Goal: Find specific page/section: Find specific page/section

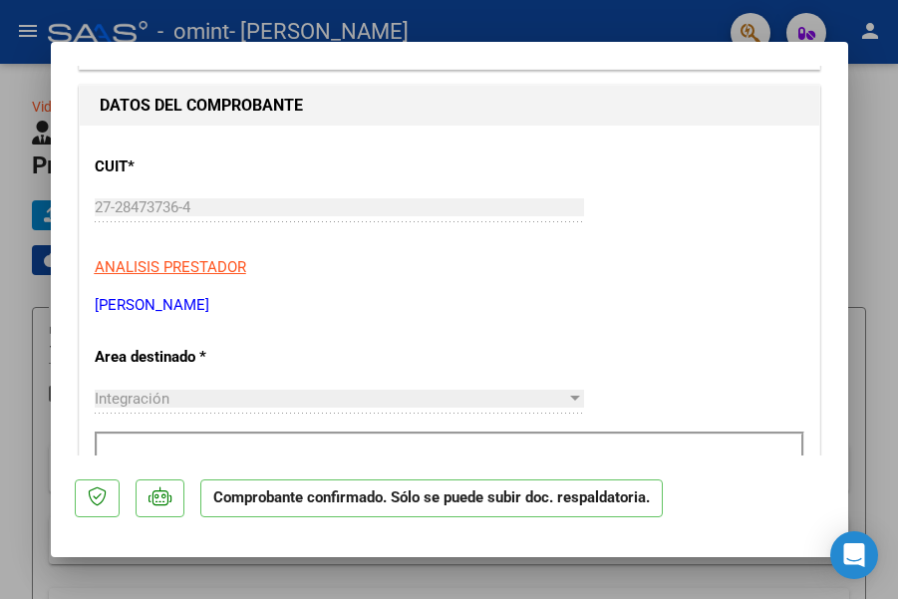
scroll to position [842, 0]
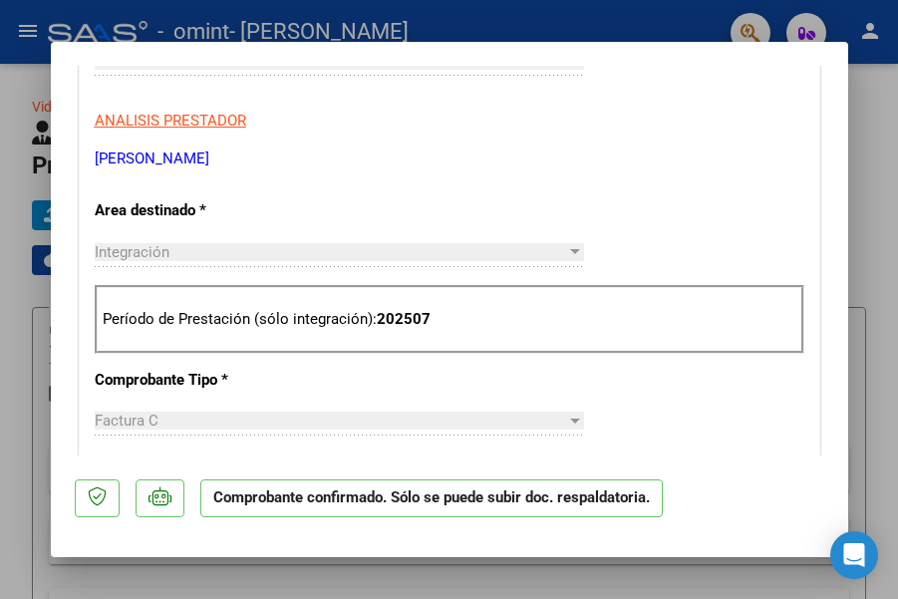
click at [199, 578] on div at bounding box center [449, 299] width 898 height 599
type input "$ 0,00"
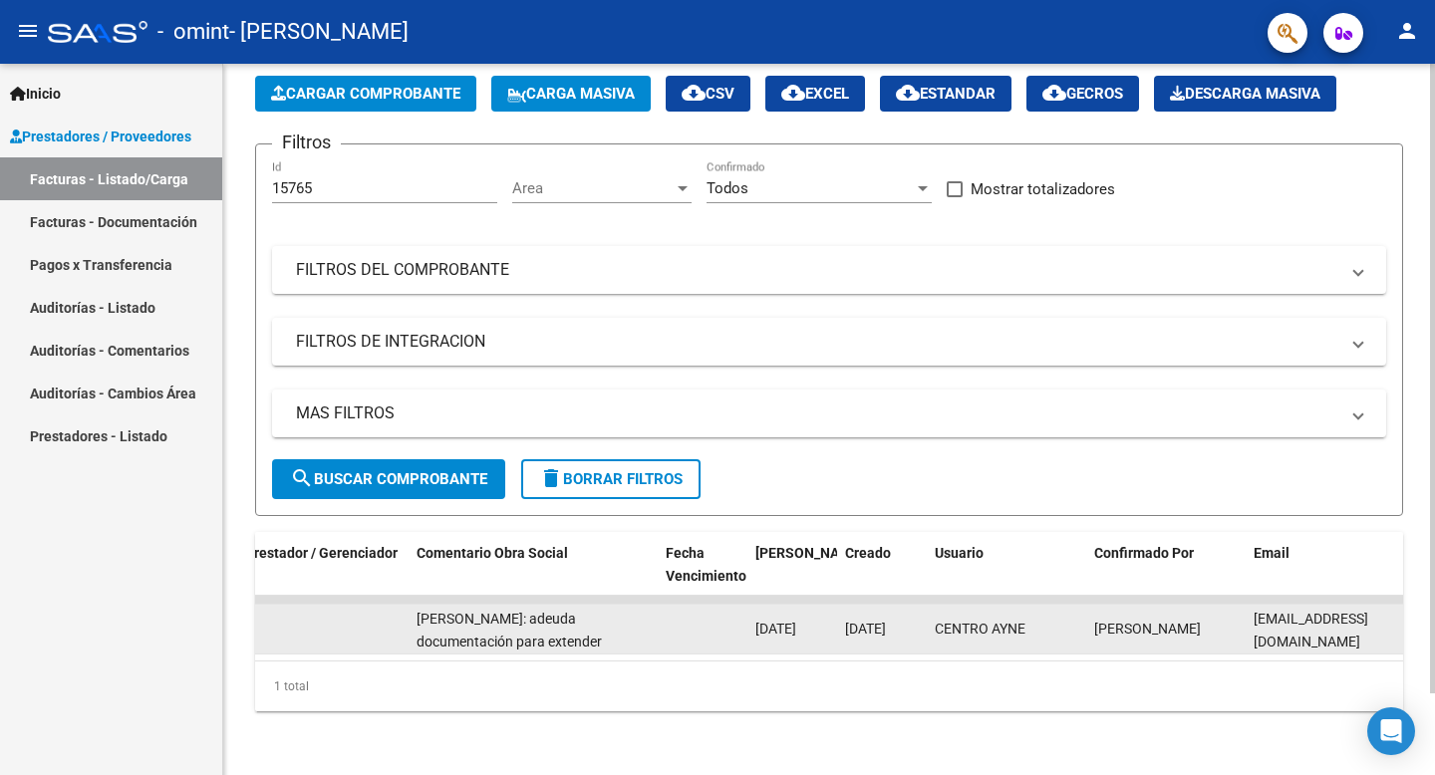
scroll to position [0, 3054]
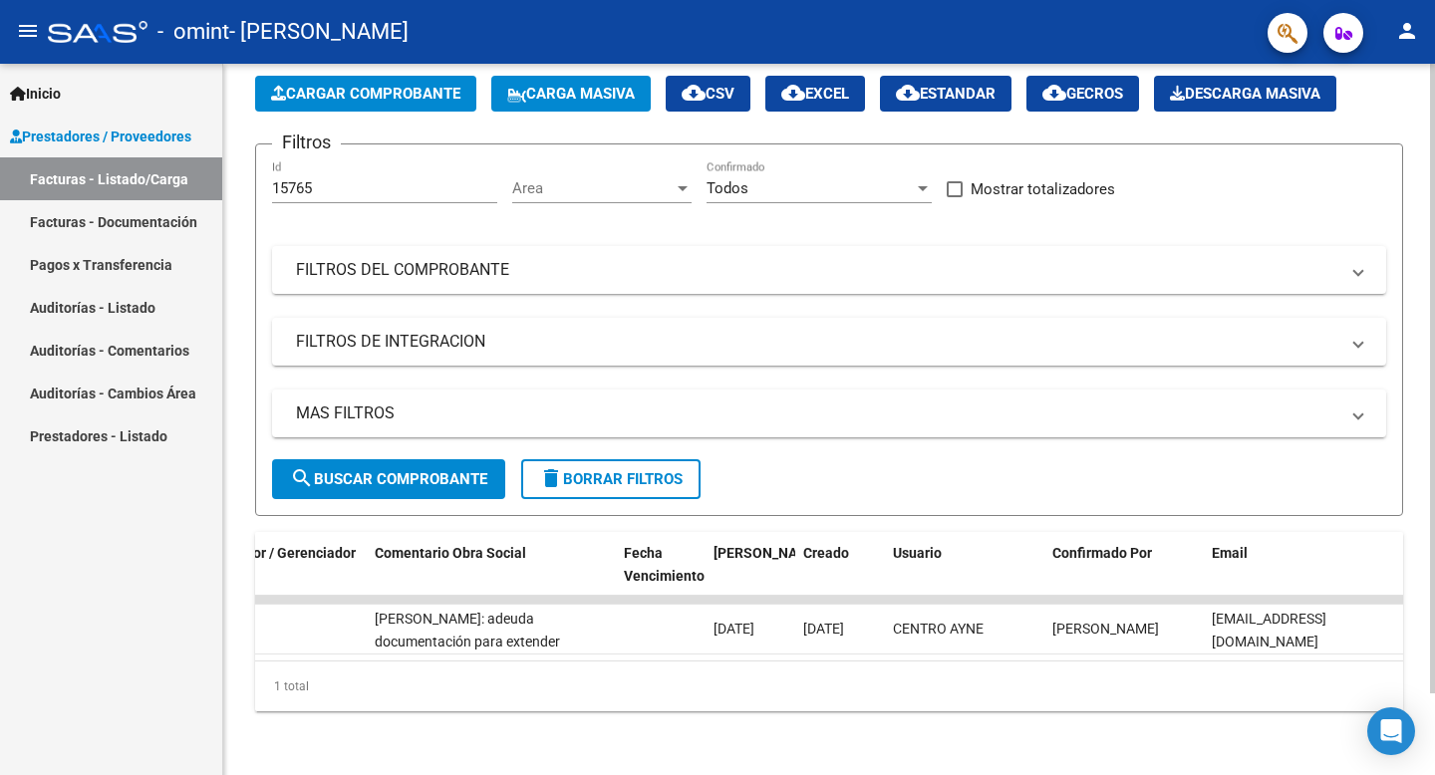
click at [897, 188] on div at bounding box center [923, 188] width 10 height 5
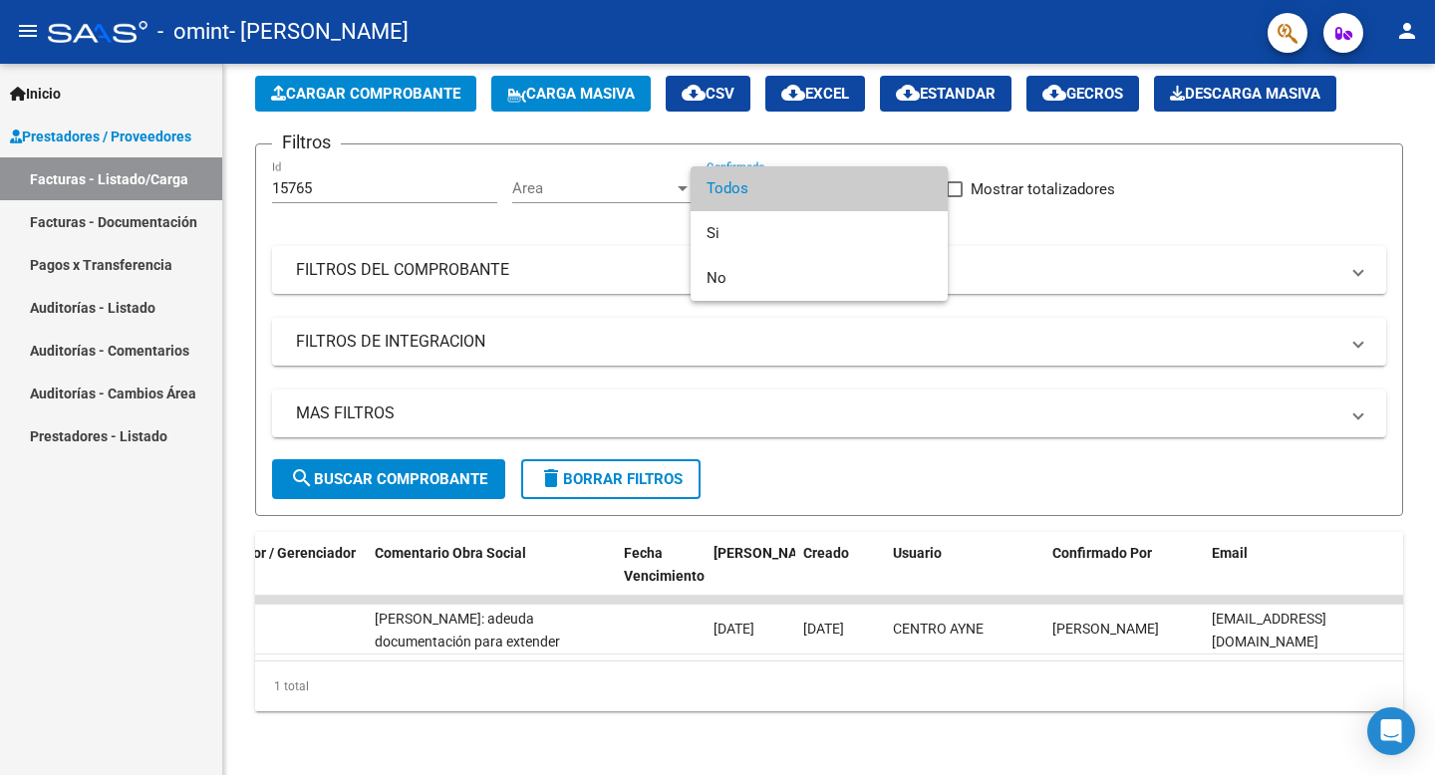
click at [870, 201] on span "Todos" at bounding box center [819, 188] width 225 height 45
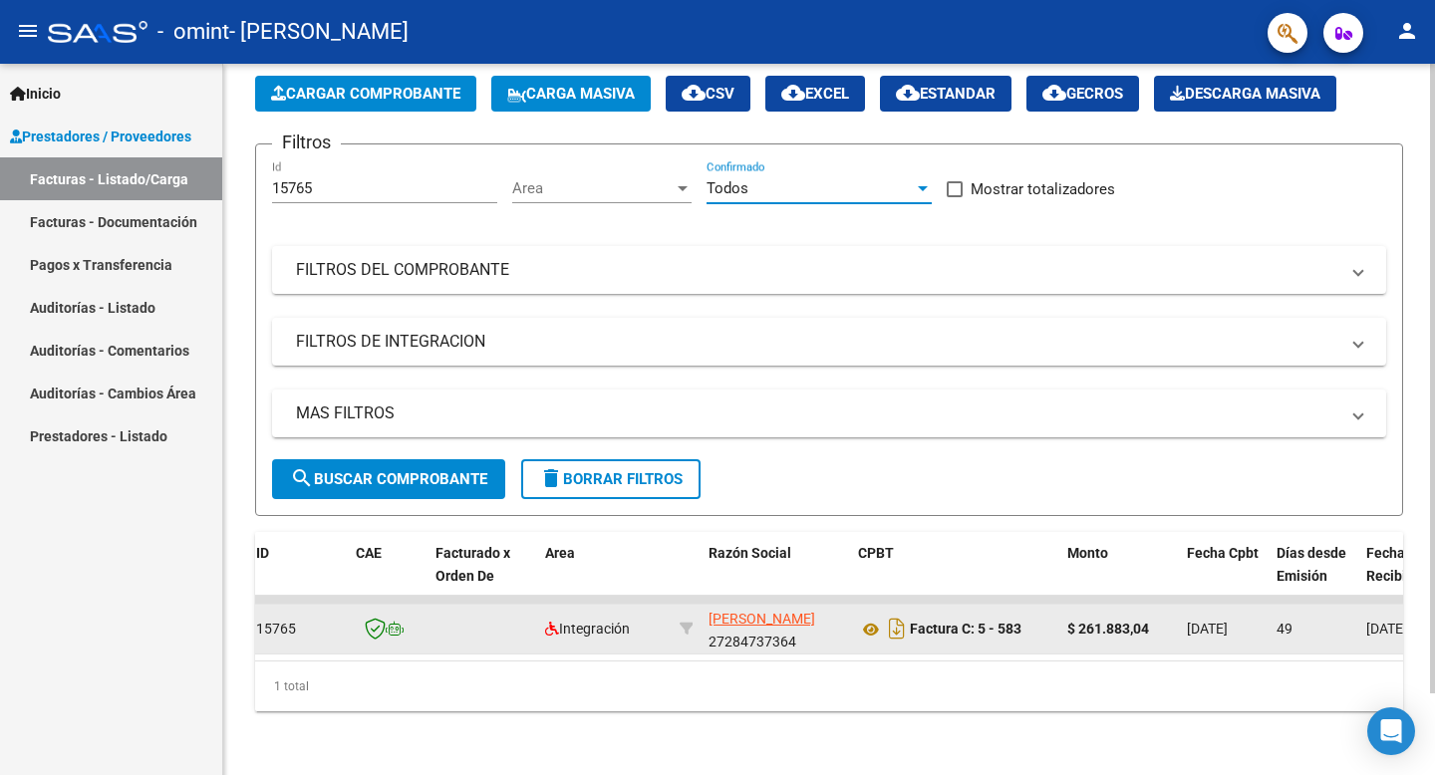
scroll to position [0, 0]
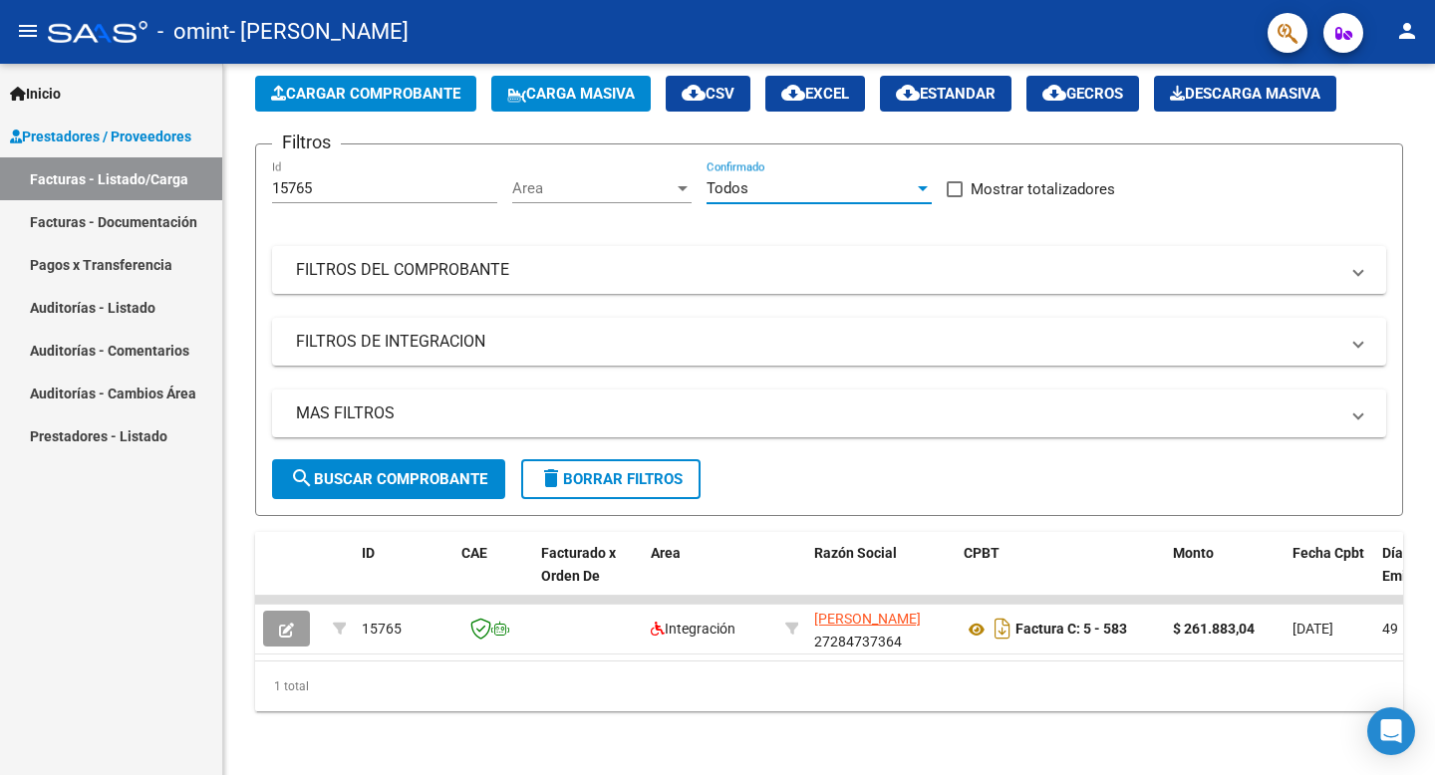
click at [154, 206] on link "Facturas - Documentación" at bounding box center [111, 221] width 222 height 43
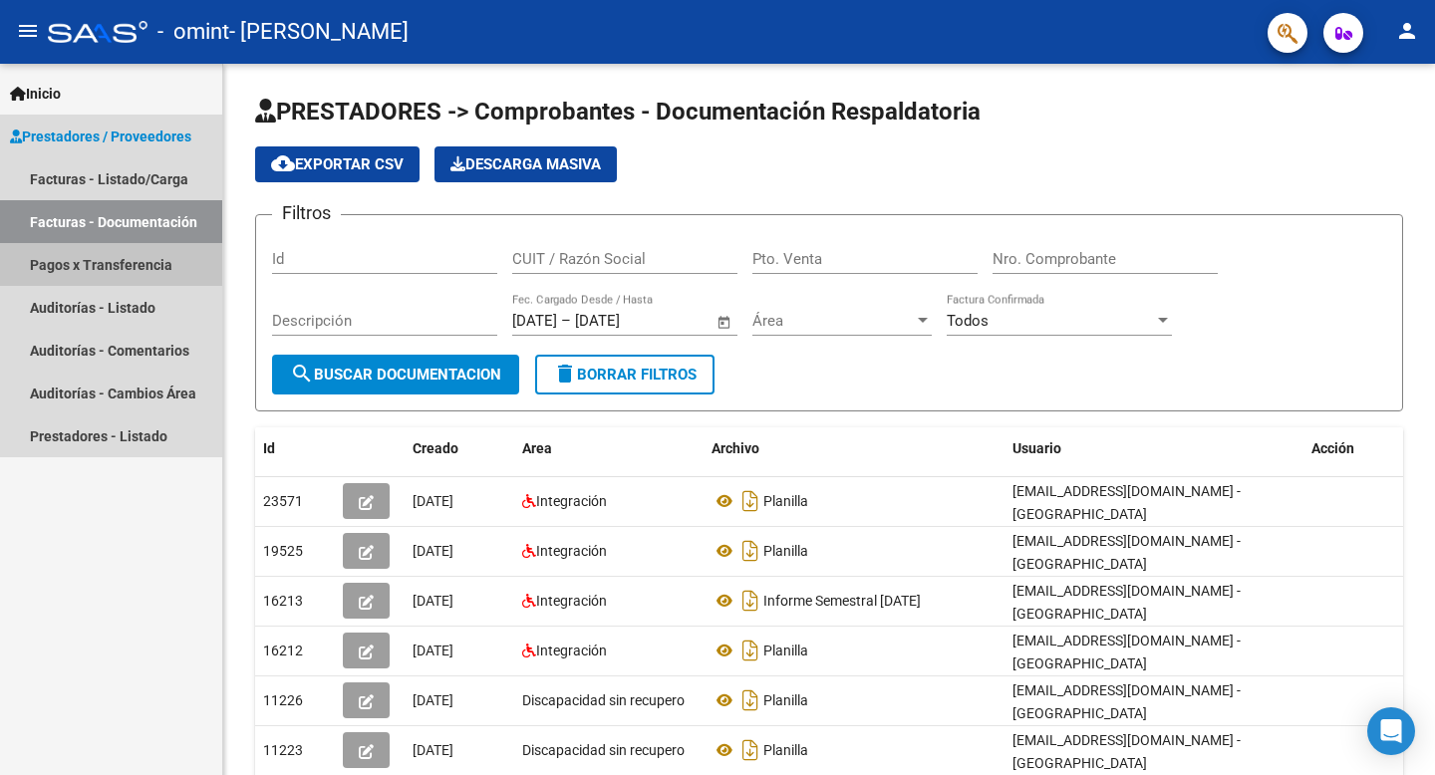
click at [159, 256] on link "Pagos x Transferencia" at bounding box center [111, 264] width 222 height 43
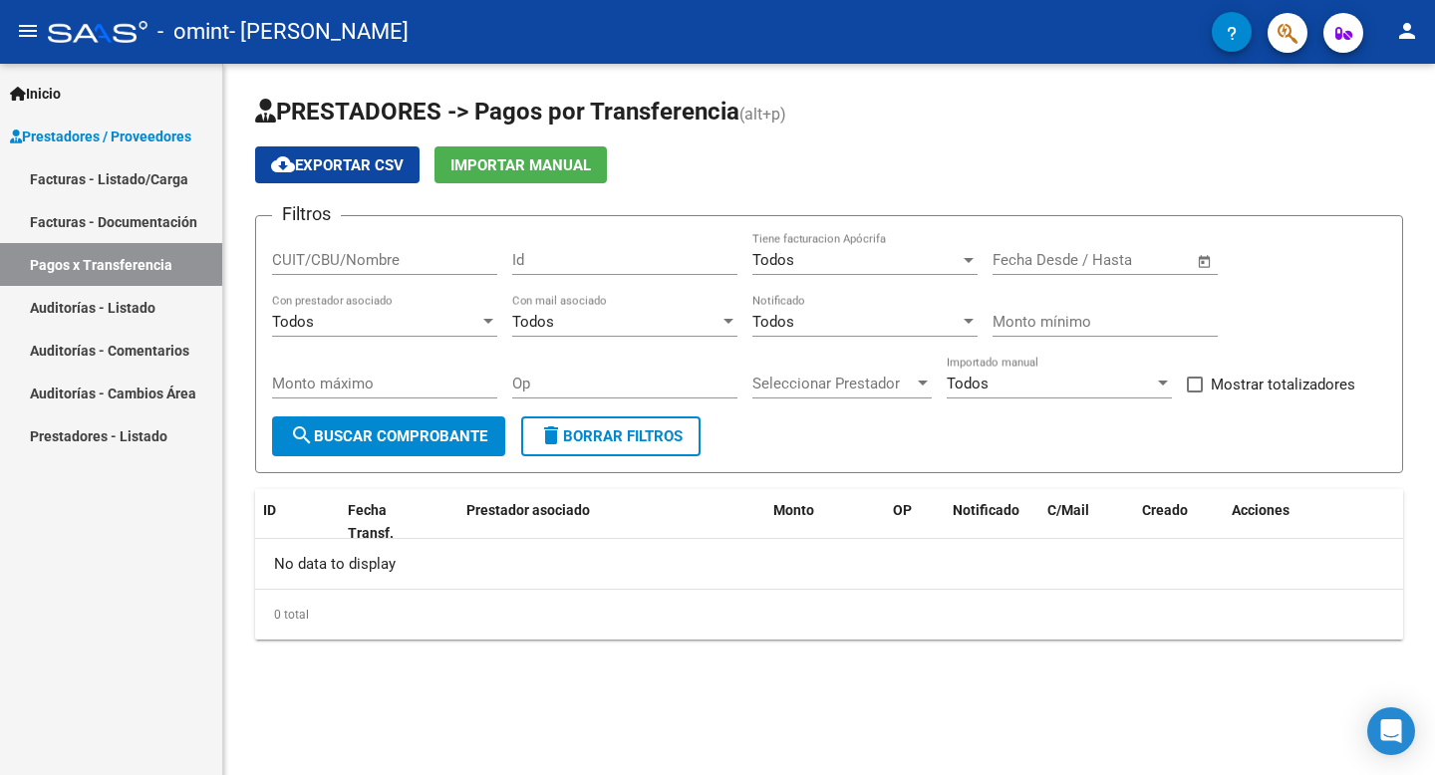
click at [198, 184] on link "Facturas - Listado/Carga" at bounding box center [111, 178] width 222 height 43
